Goal: Task Accomplishment & Management: Manage account settings

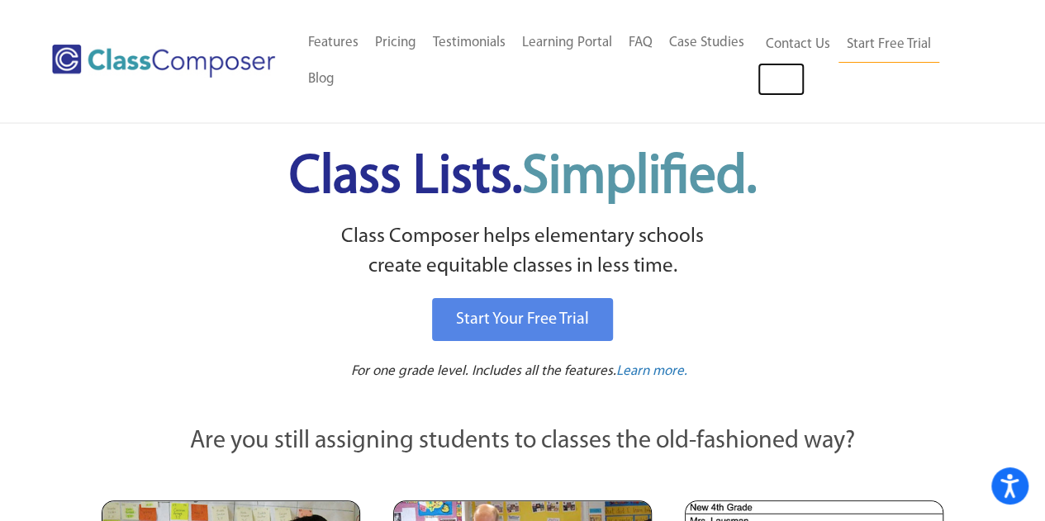
scroll to position [331, 0]
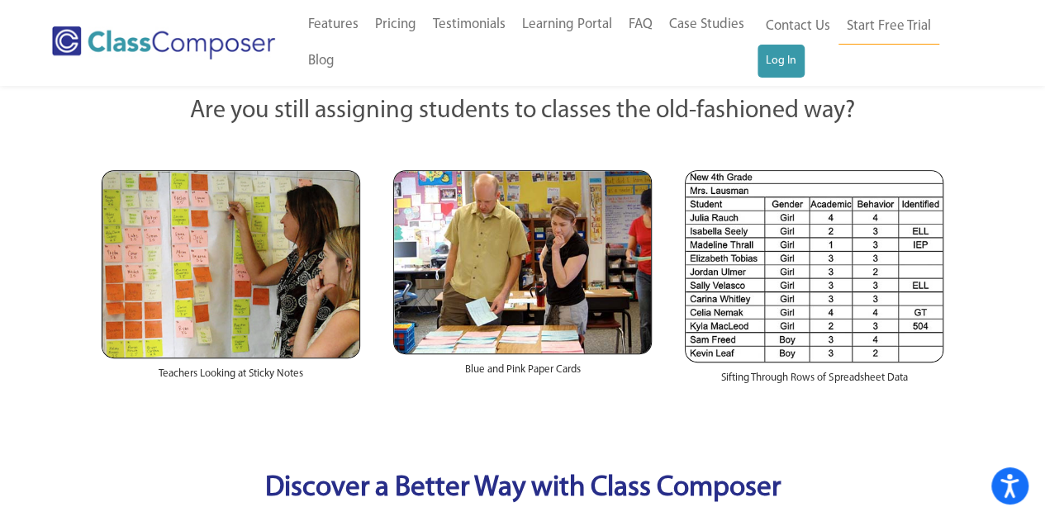
click at [808, 59] on ul "Contact Us Start Free Trial Log In" at bounding box center [869, 42] width 223 height 69
click at [780, 56] on link "Log In" at bounding box center [781, 61] width 47 height 33
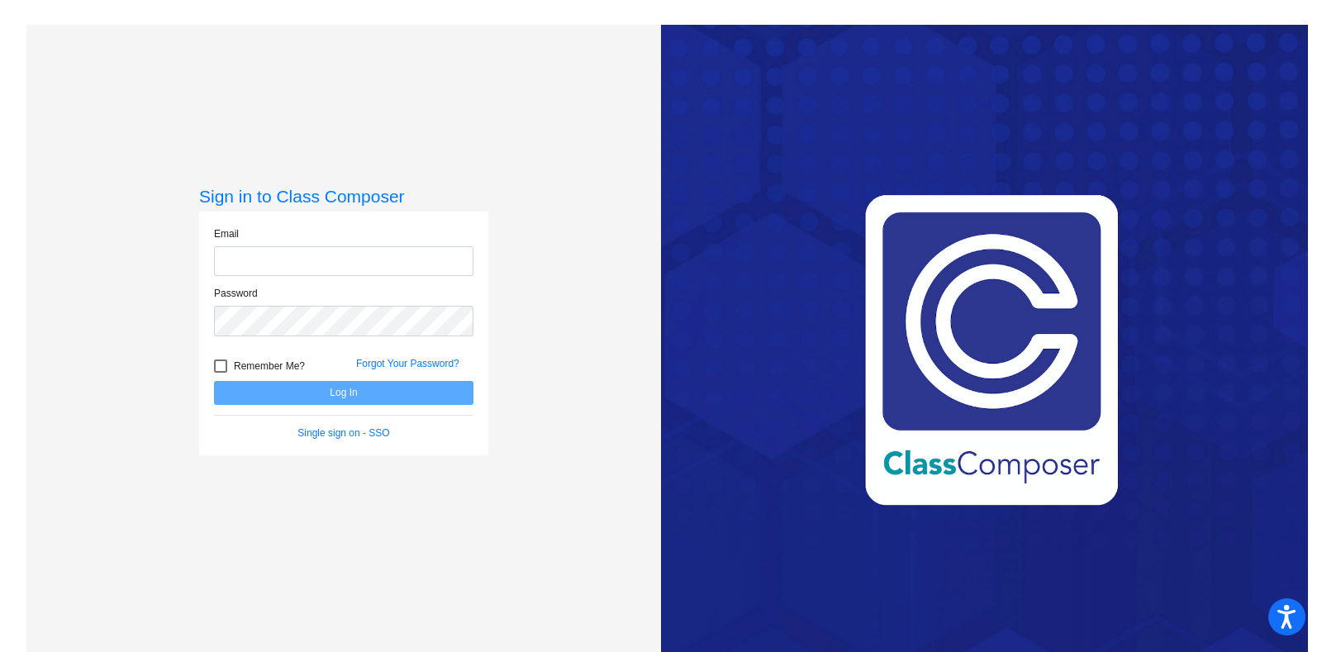
type input "[EMAIL_ADDRESS][DOMAIN_NAME]"
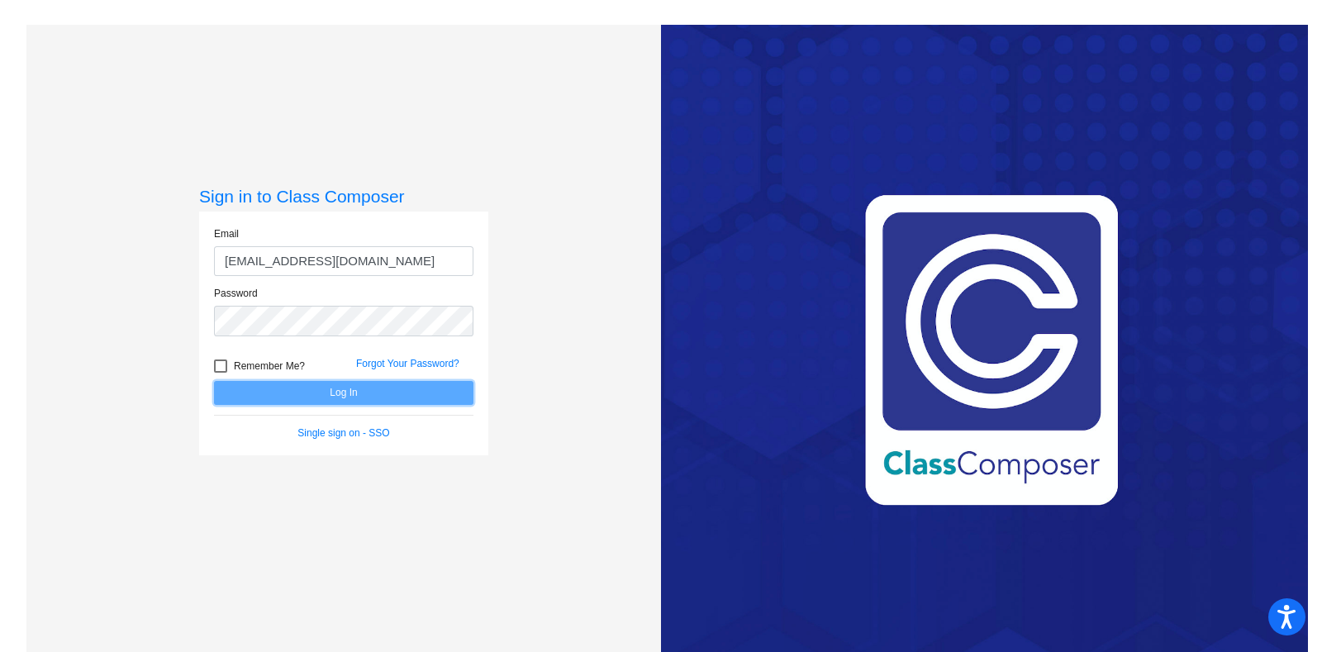
click at [272, 382] on button "Log In" at bounding box center [343, 393] width 259 height 24
click at [271, 394] on mat-sidenav-content "Sign in to Class Composer Email epitts@fpcsk12.com Password Remember Me? Forgot…" at bounding box center [661, 326] width 1322 height 652
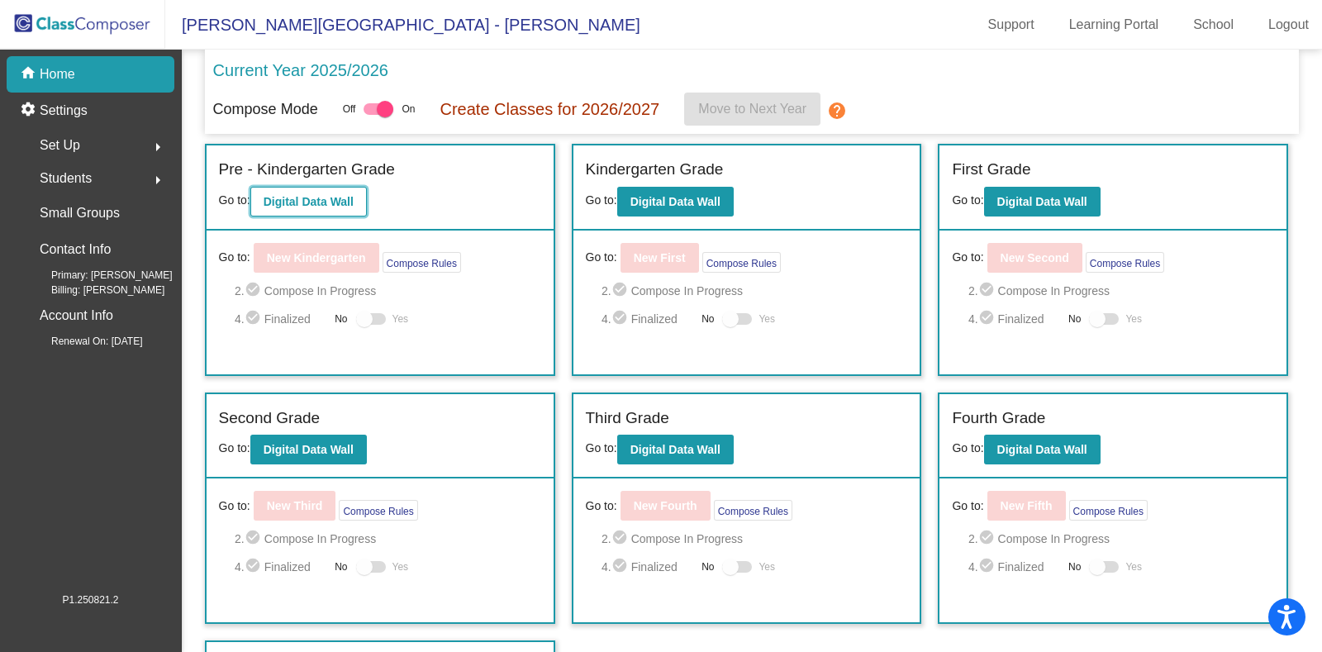
click at [311, 203] on b "Digital Data Wall" at bounding box center [309, 201] width 90 height 13
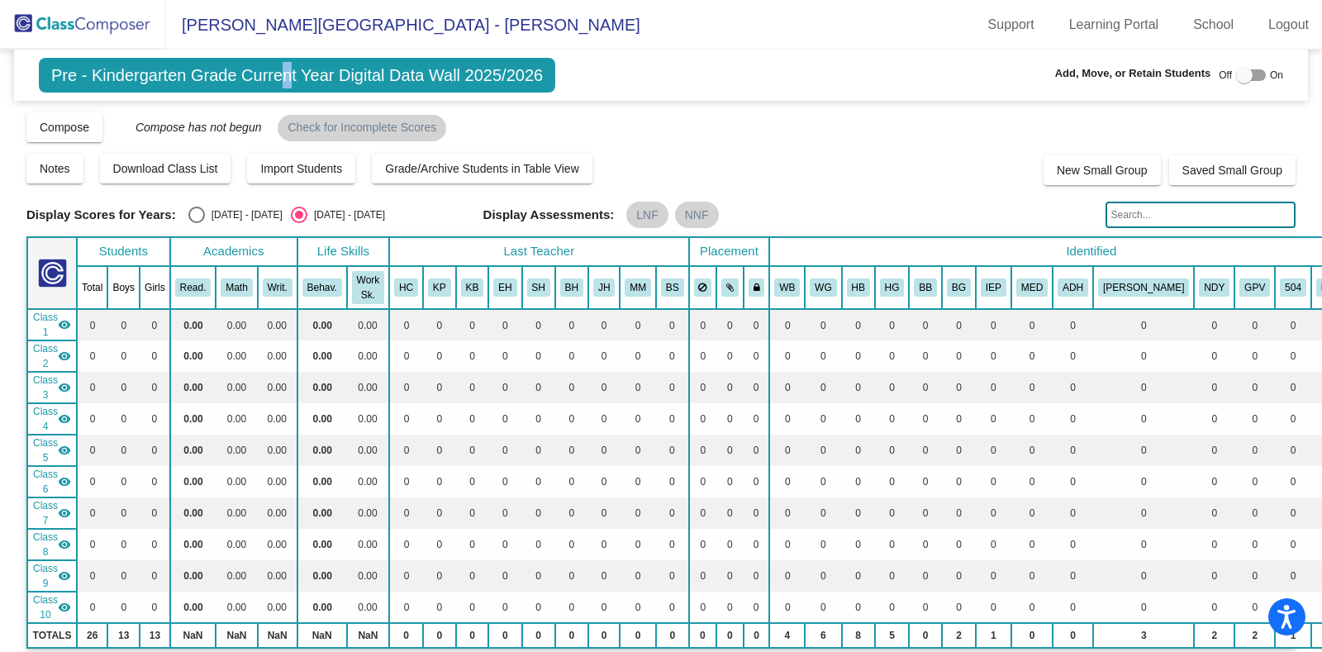
click at [278, 79] on span "Pre - Kindergarten Grade Current Year Digital Data Wall 2025/2026" at bounding box center [297, 75] width 516 height 35
click at [73, 9] on img at bounding box center [82, 24] width 165 height 49
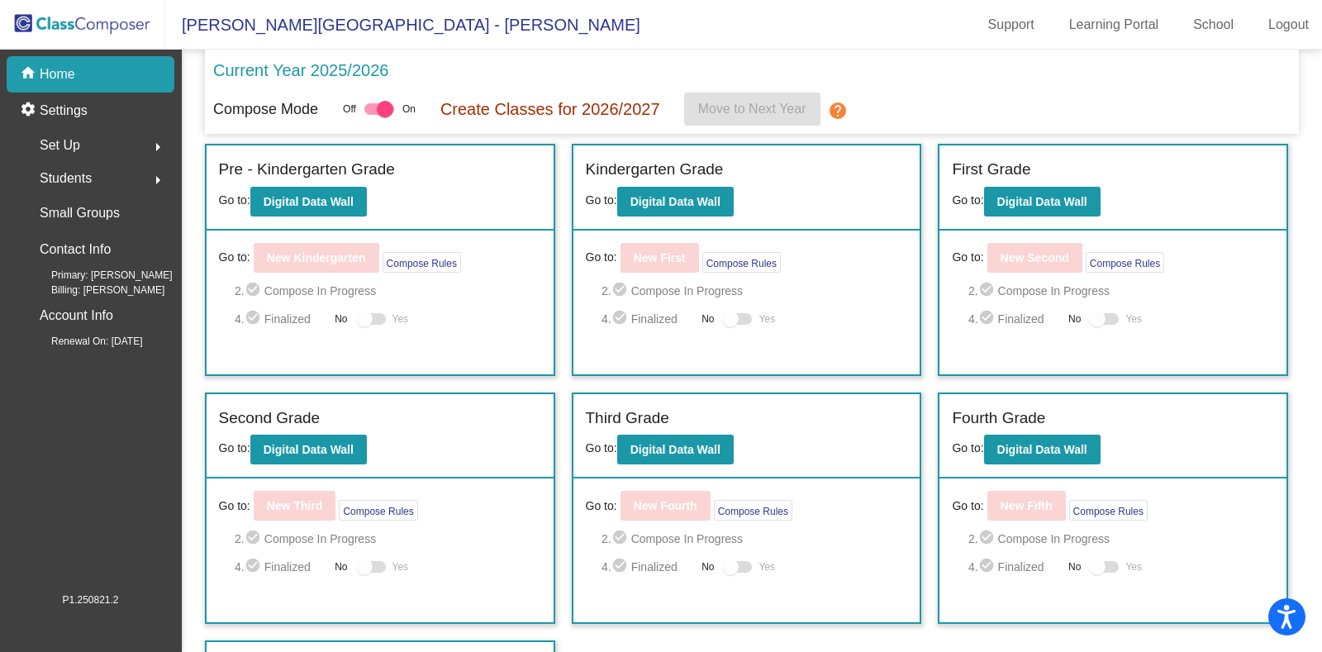
click at [136, 140] on div "Set Up arrow_right" at bounding box center [96, 145] width 158 height 33
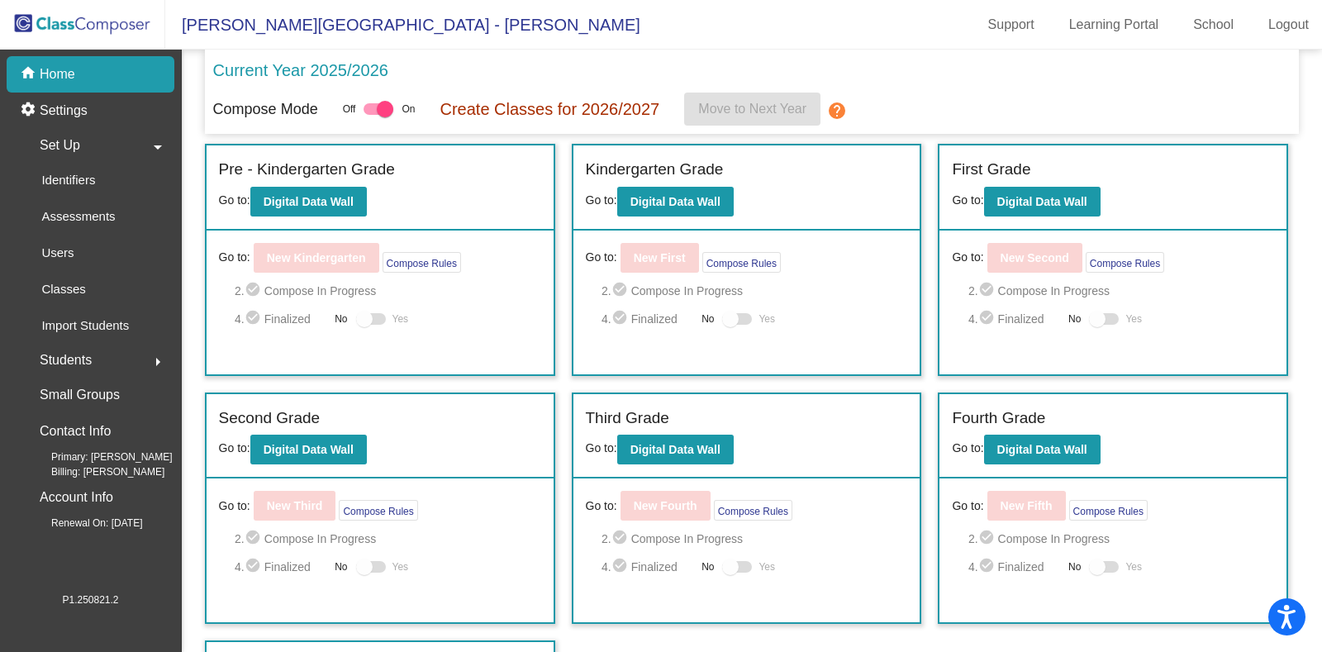
click at [136, 142] on div "Set Up arrow_drop_down" at bounding box center [96, 145] width 158 height 33
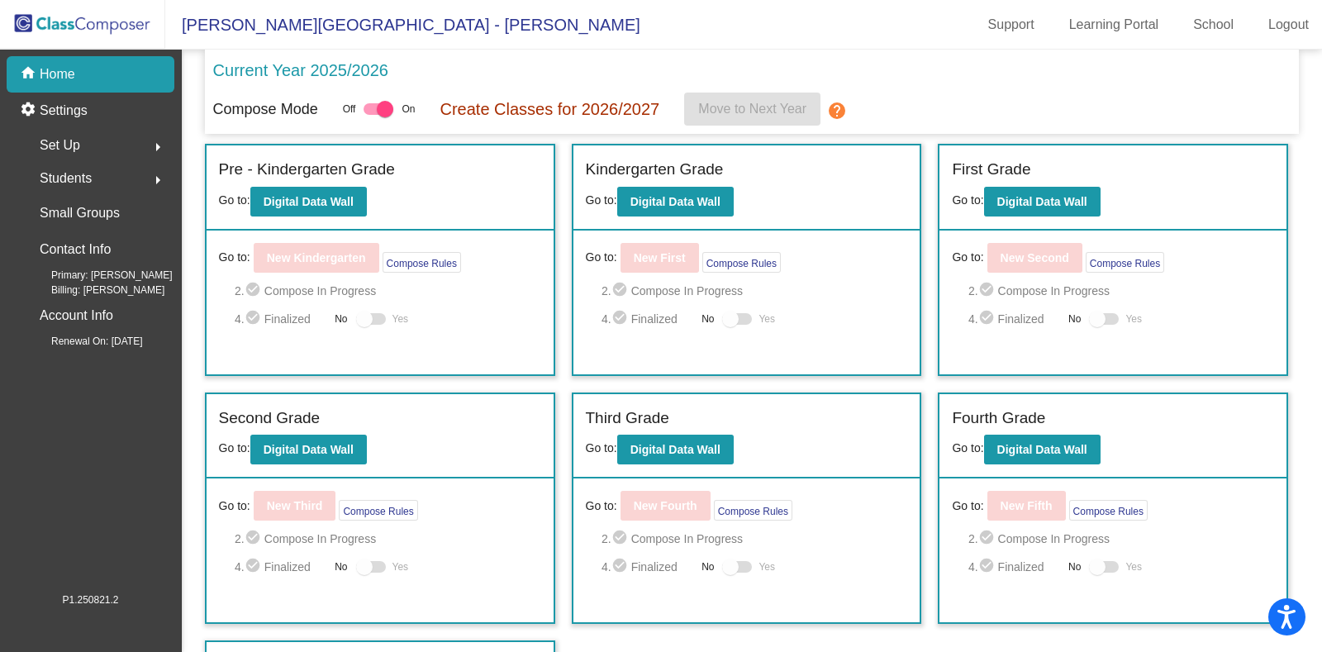
click at [133, 179] on div "Students arrow_right" at bounding box center [96, 178] width 158 height 33
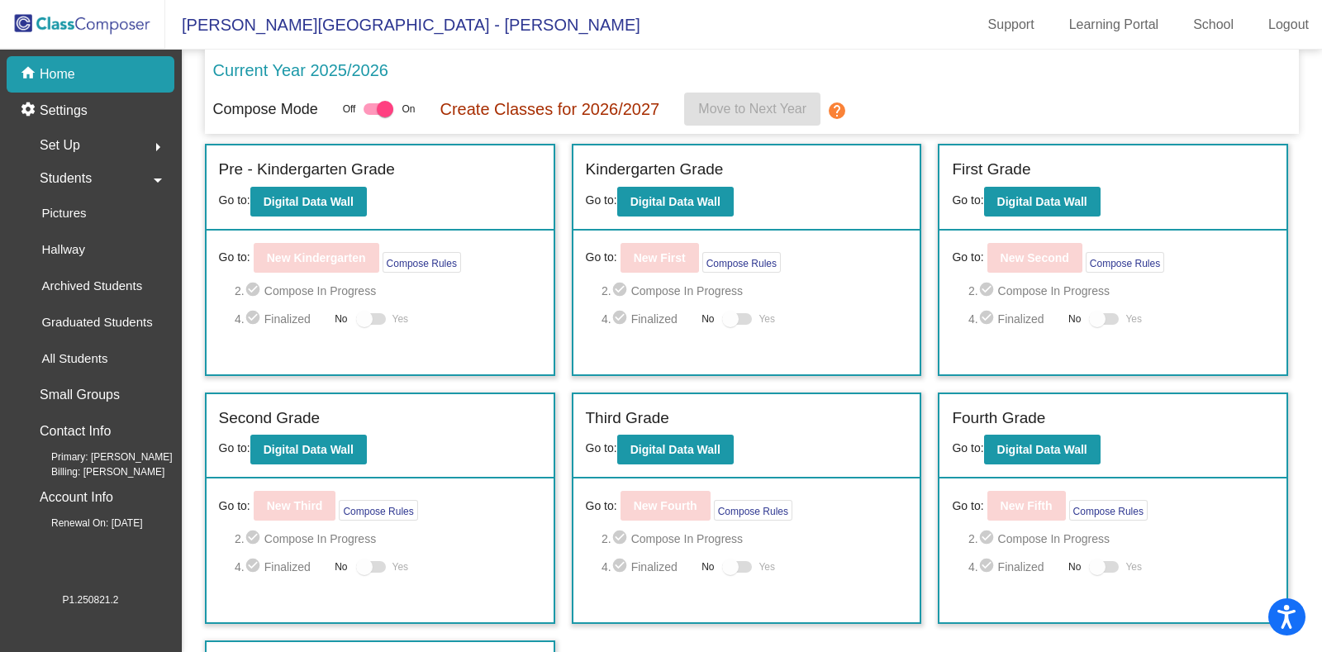
click at [131, 177] on div "Students arrow_drop_down" at bounding box center [96, 178] width 158 height 33
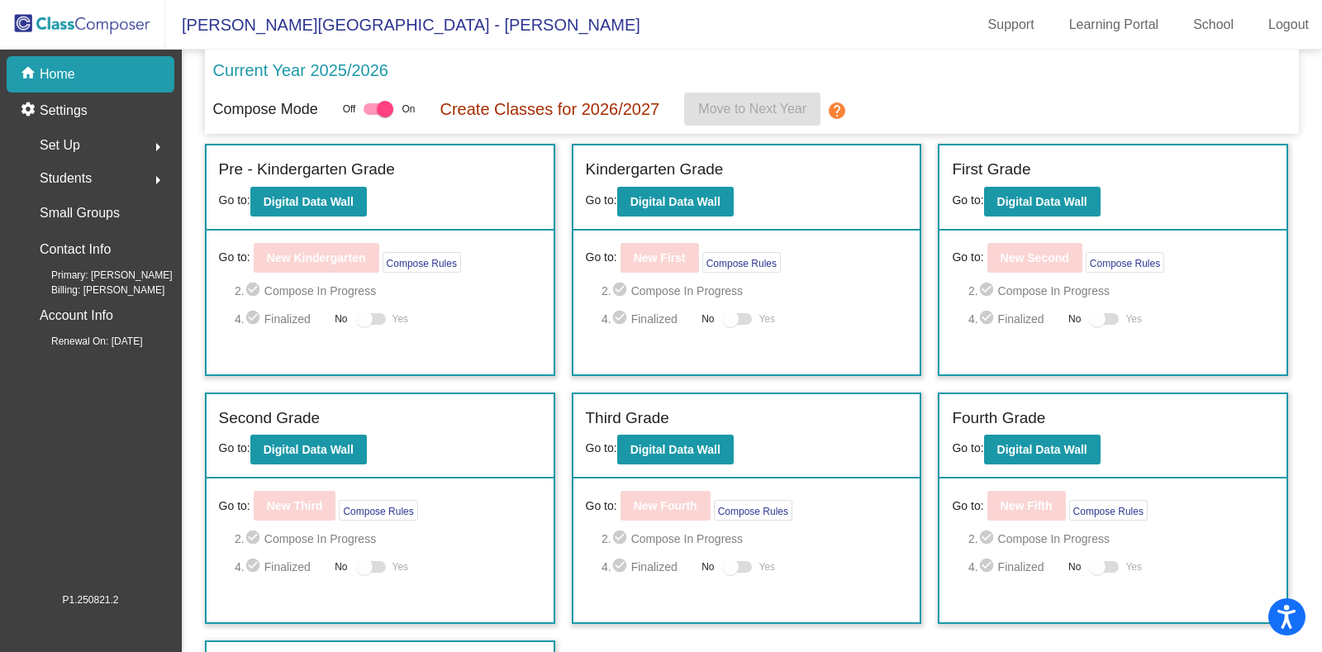
click at [531, 112] on p "Create Classes for 2026/2027" at bounding box center [550, 109] width 220 height 25
click at [339, 76] on p "Current Year 2025/2026" at bounding box center [300, 70] width 175 height 25
click at [221, 24] on span "Wills Valley Elementary - Ellie" at bounding box center [402, 25] width 475 height 26
click at [1211, 26] on link "School" at bounding box center [1213, 25] width 67 height 26
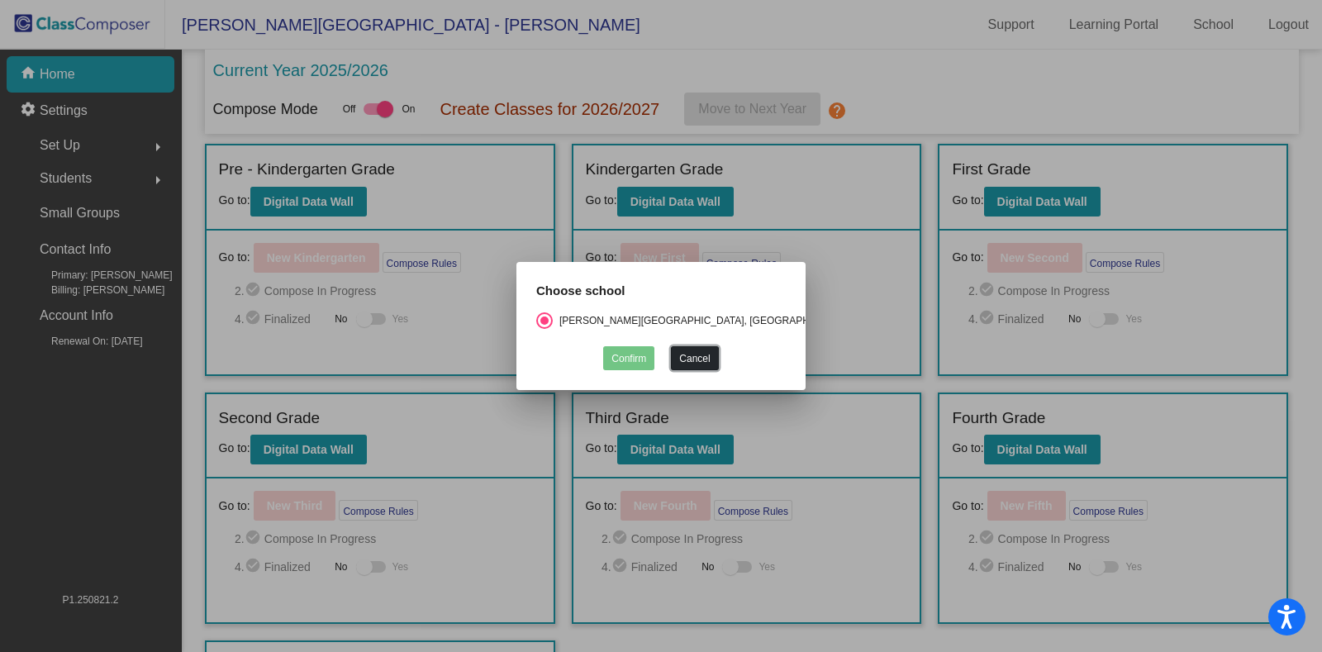
click at [700, 355] on button "Cancel" at bounding box center [694, 358] width 47 height 24
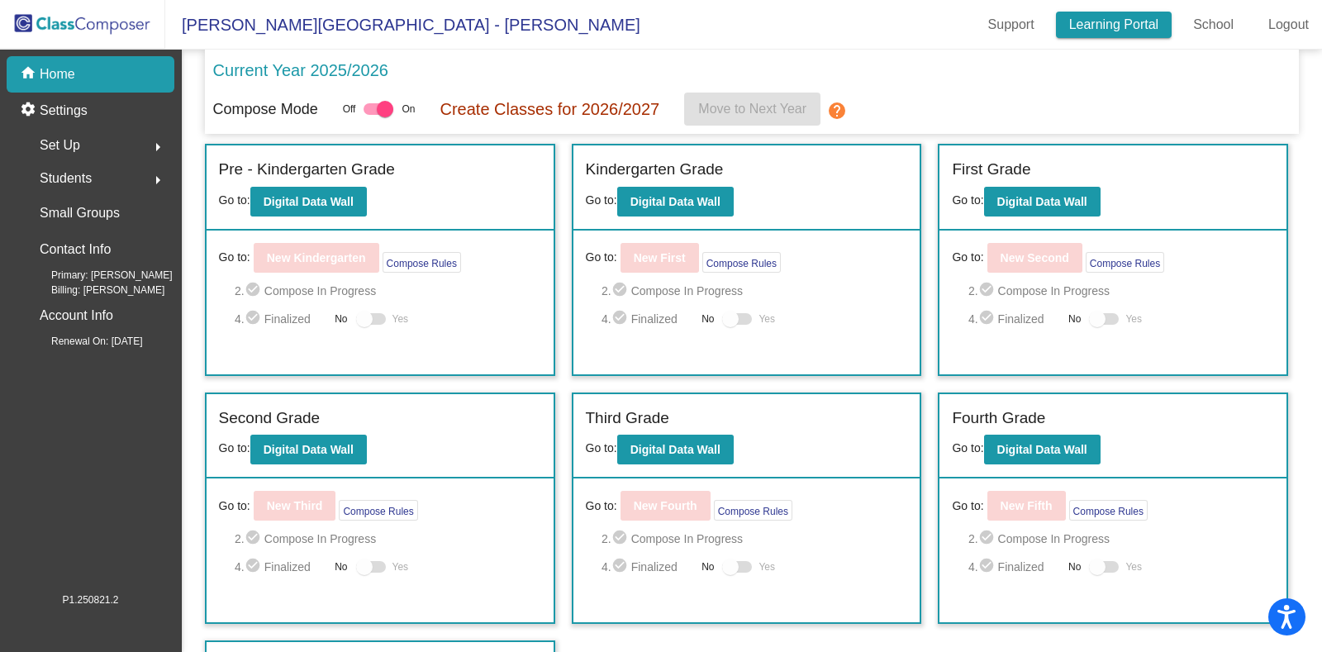
click at [1114, 17] on link "Learning Portal" at bounding box center [1114, 25] width 117 height 26
click at [91, 105] on div "settings Settings" at bounding box center [91, 111] width 168 height 36
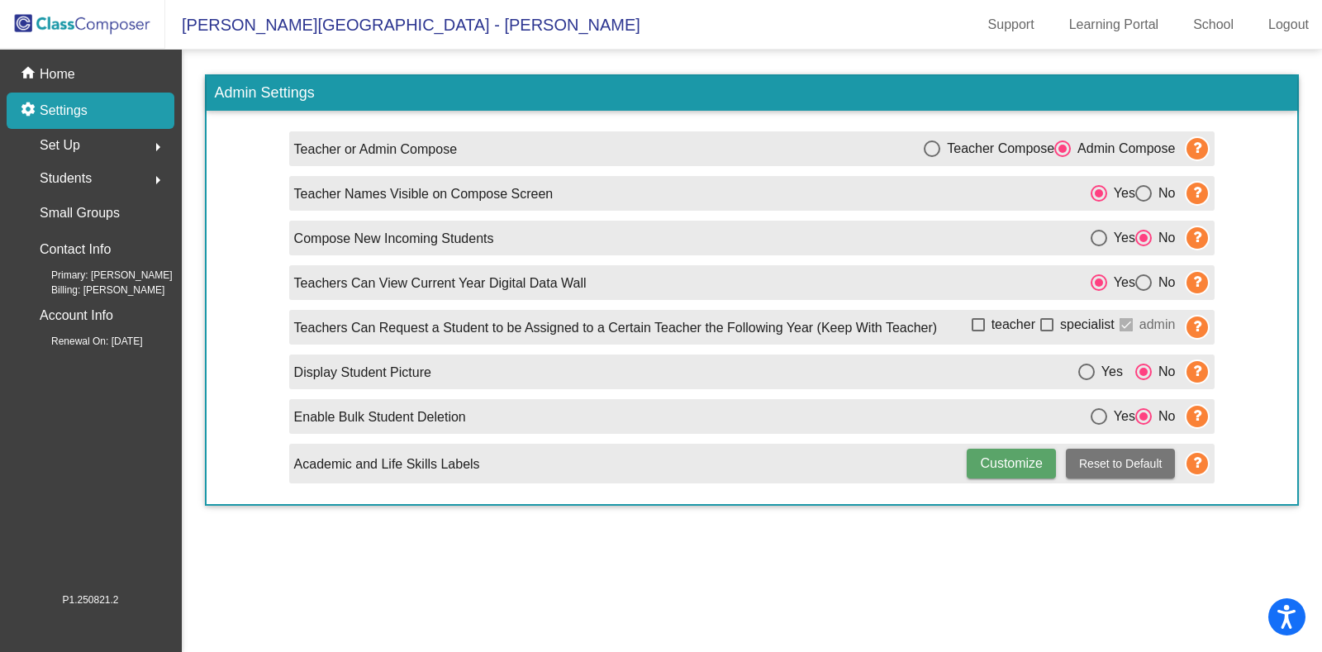
click at [88, 148] on div "Set Up arrow_right" at bounding box center [96, 145] width 158 height 33
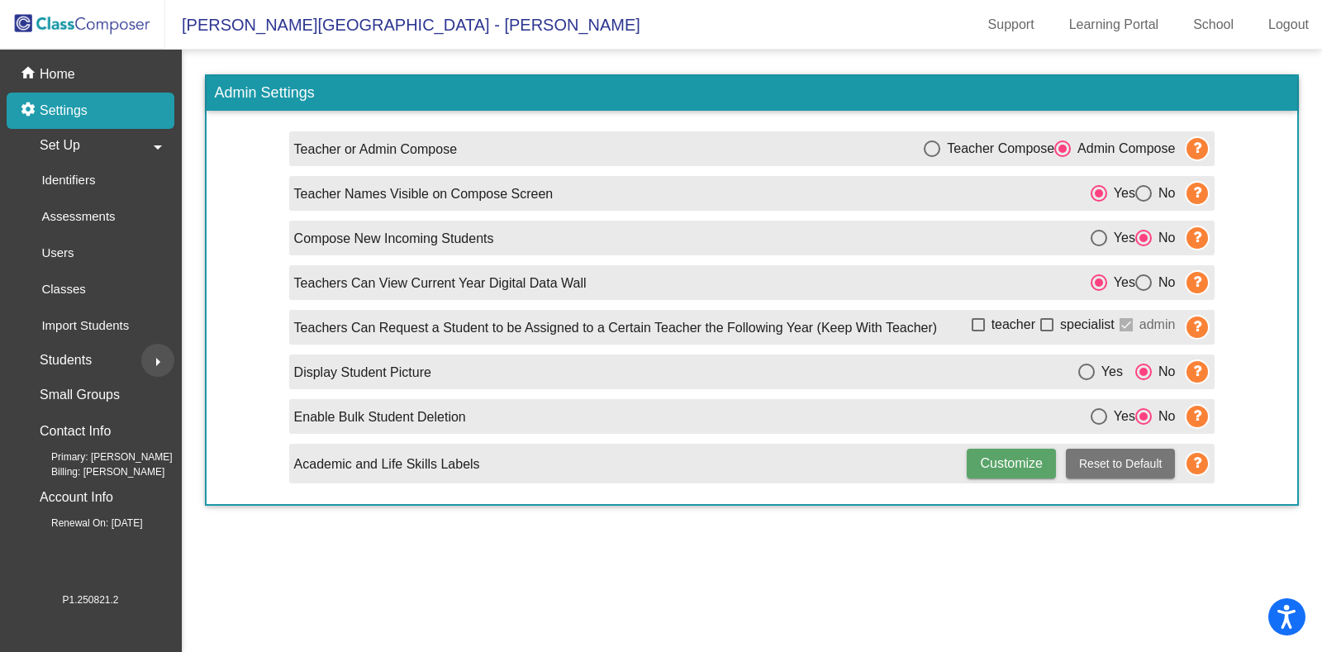
click at [149, 360] on mat-icon "arrow_right" at bounding box center [158, 362] width 20 height 20
click at [167, 137] on mat-icon "arrow_right" at bounding box center [158, 147] width 20 height 20
